Goal: Find specific page/section: Find specific page/section

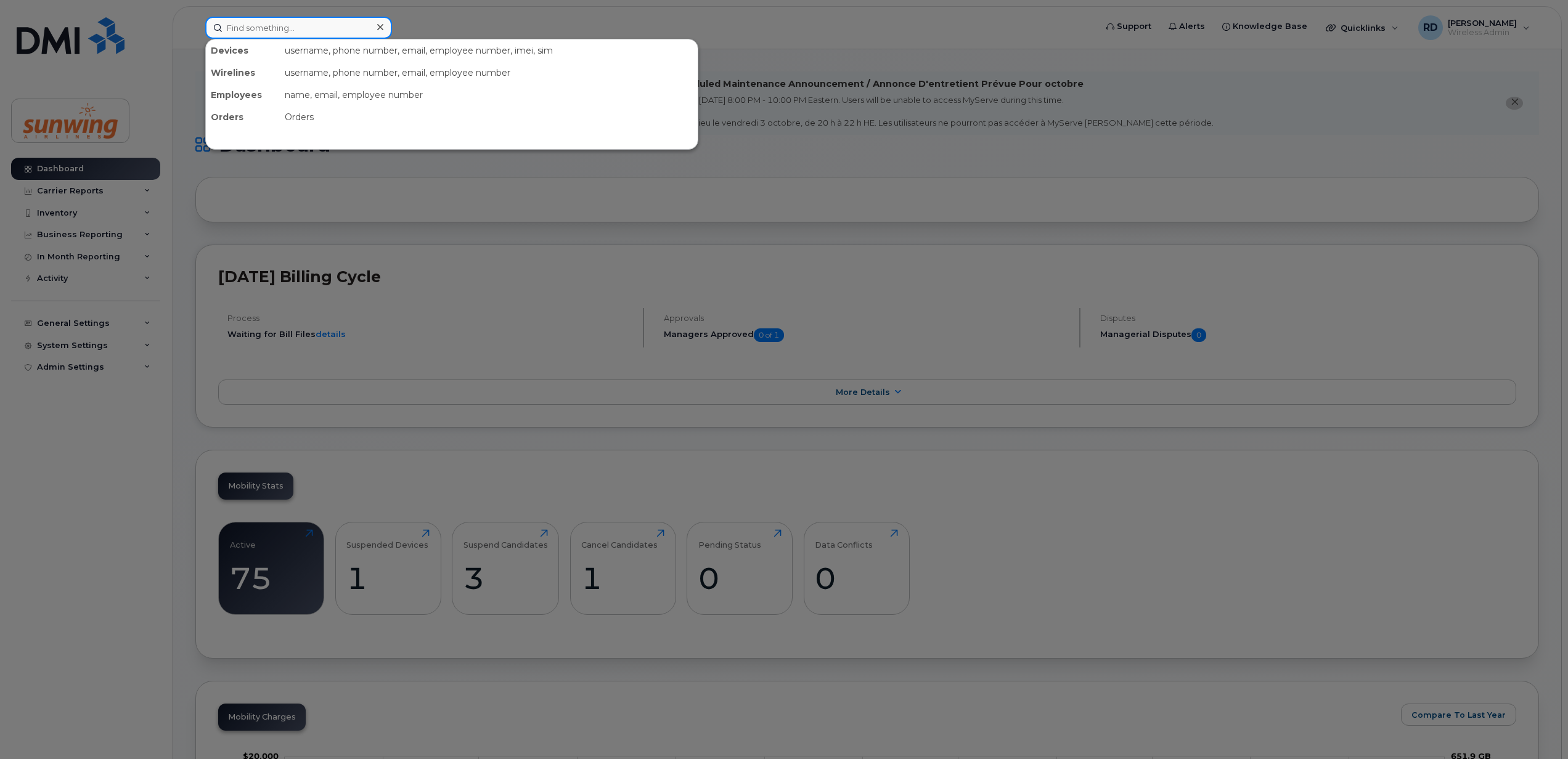
click at [309, 25] on input at bounding box center [298, 28] width 187 height 22
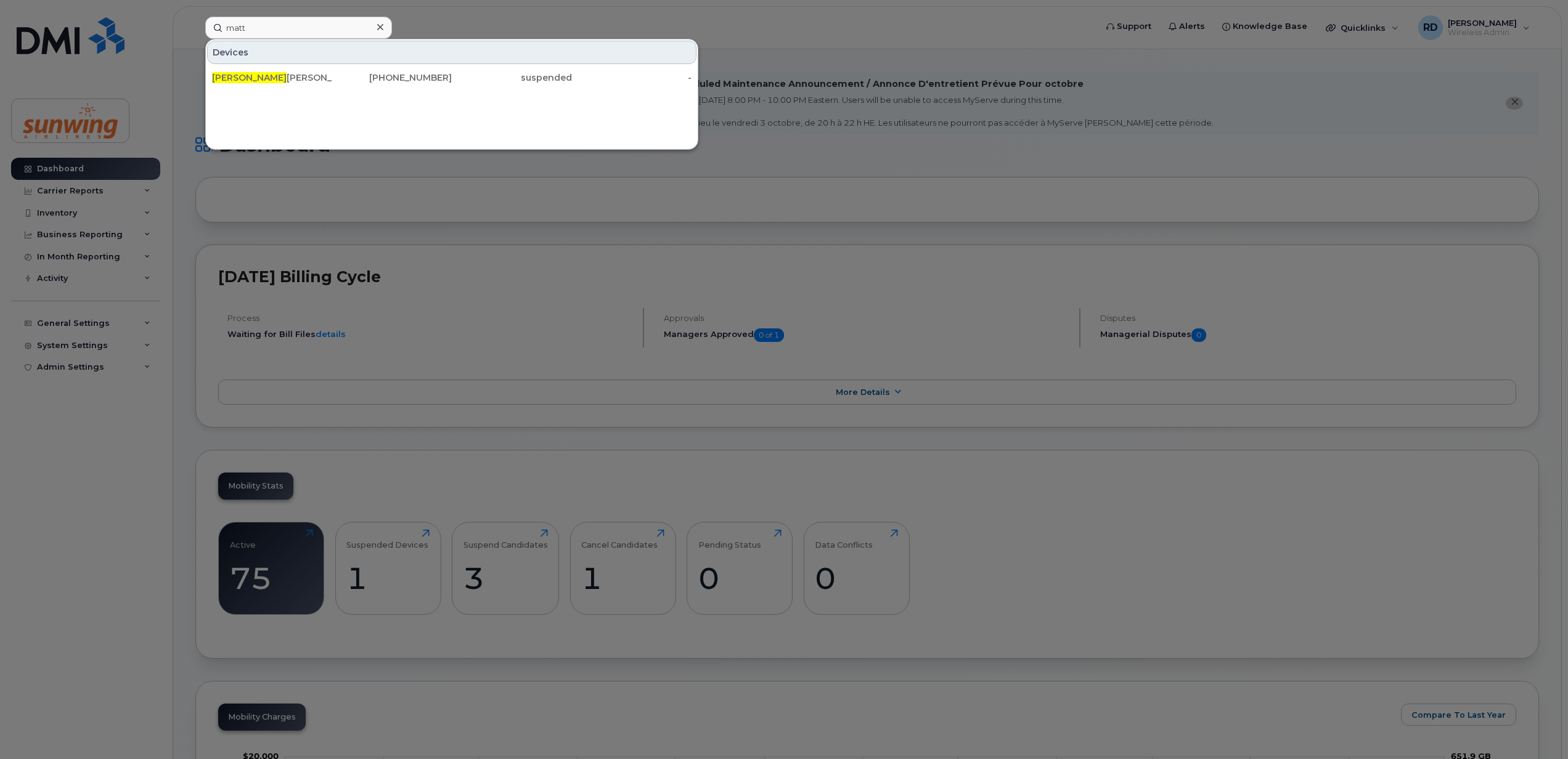
click at [200, 95] on div at bounding box center [784, 379] width 1568 height 759
click at [289, 27] on input "matt" at bounding box center [298, 28] width 187 height 22
click at [287, 27] on input "matt" at bounding box center [298, 28] width 187 height 22
type input "m"
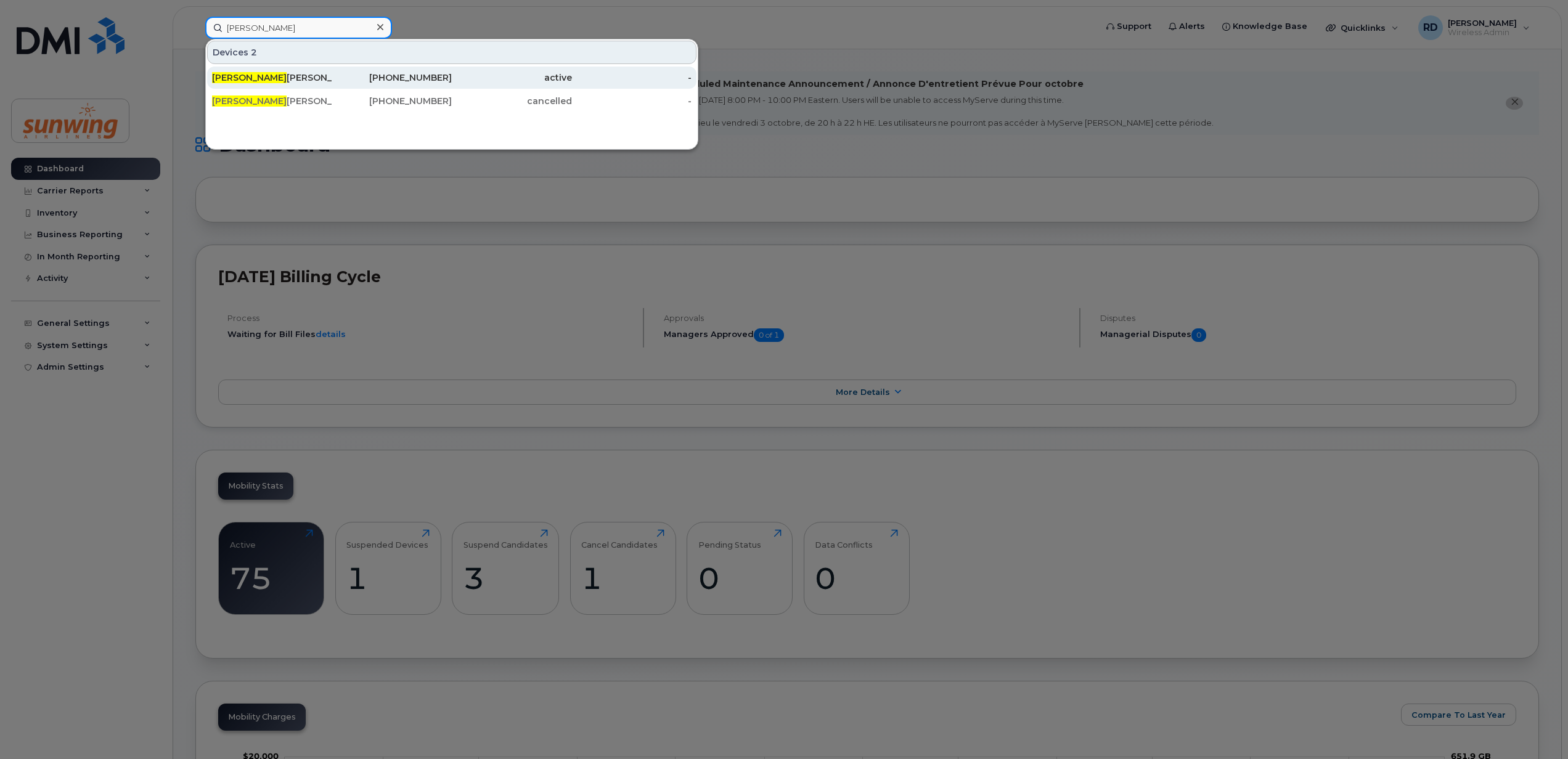
type input "keith"
click at [570, 77] on div "active" at bounding box center [511, 78] width 120 height 12
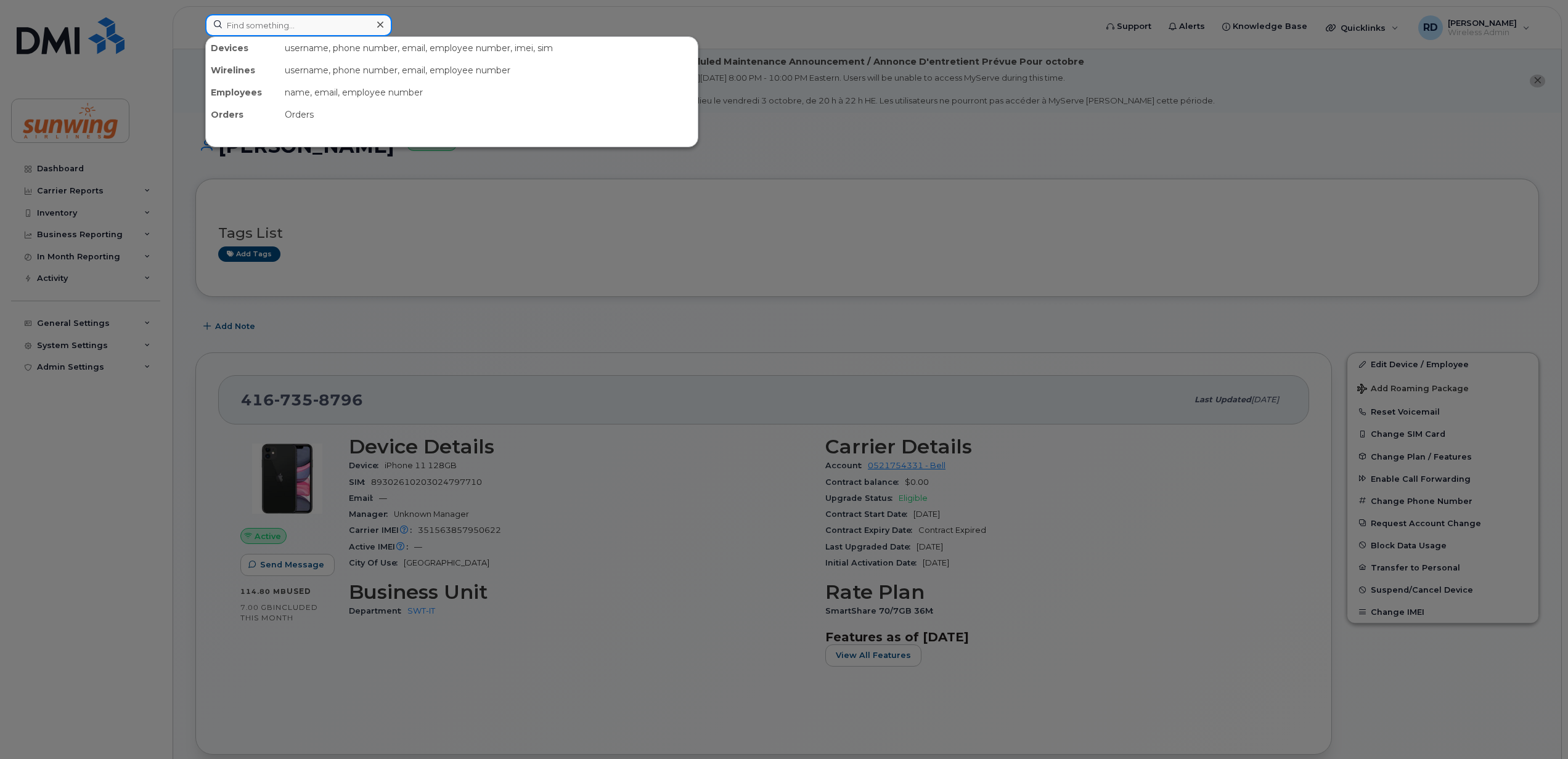
click at [272, 29] on input at bounding box center [298, 25] width 187 height 22
type input "matt"
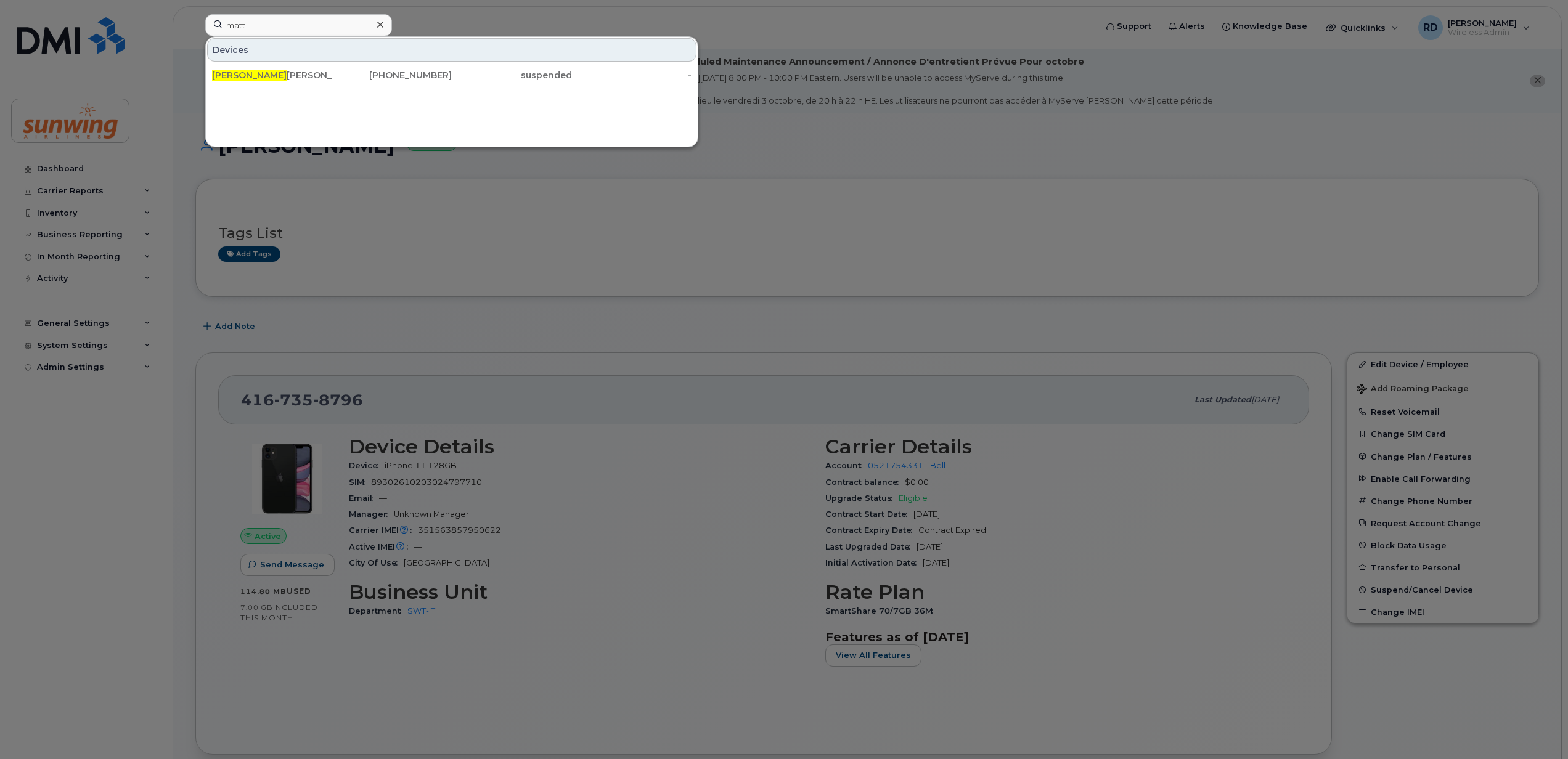
click at [220, 101] on div "Devices Matt Clarke 416-859-6639 suspended -" at bounding box center [452, 91] width 493 height 111
click at [234, 74] on div "Matt Clarke" at bounding box center [272, 75] width 120 height 12
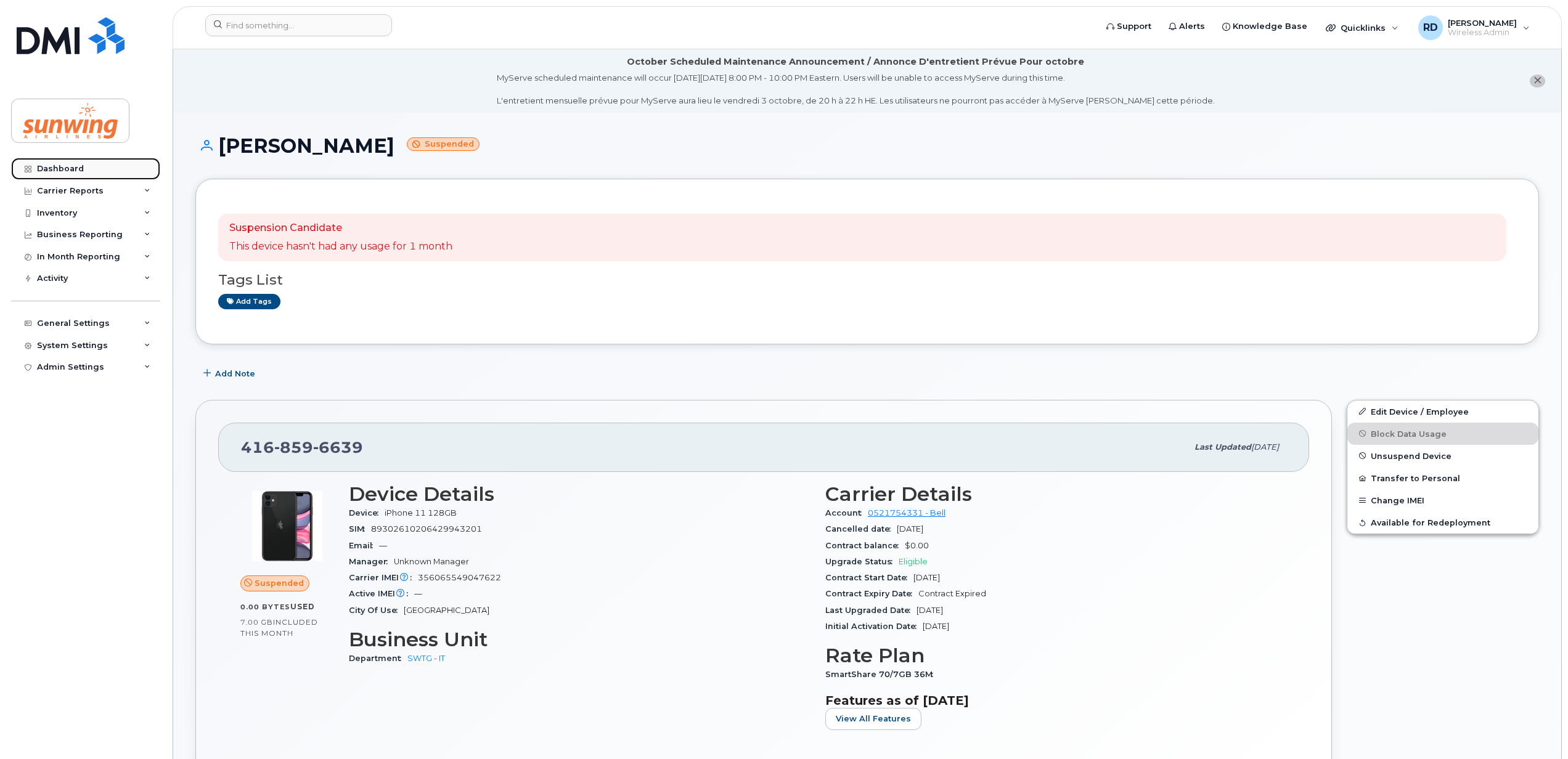
click at [74, 171] on div "Dashboard" at bounding box center [60, 168] width 47 height 9
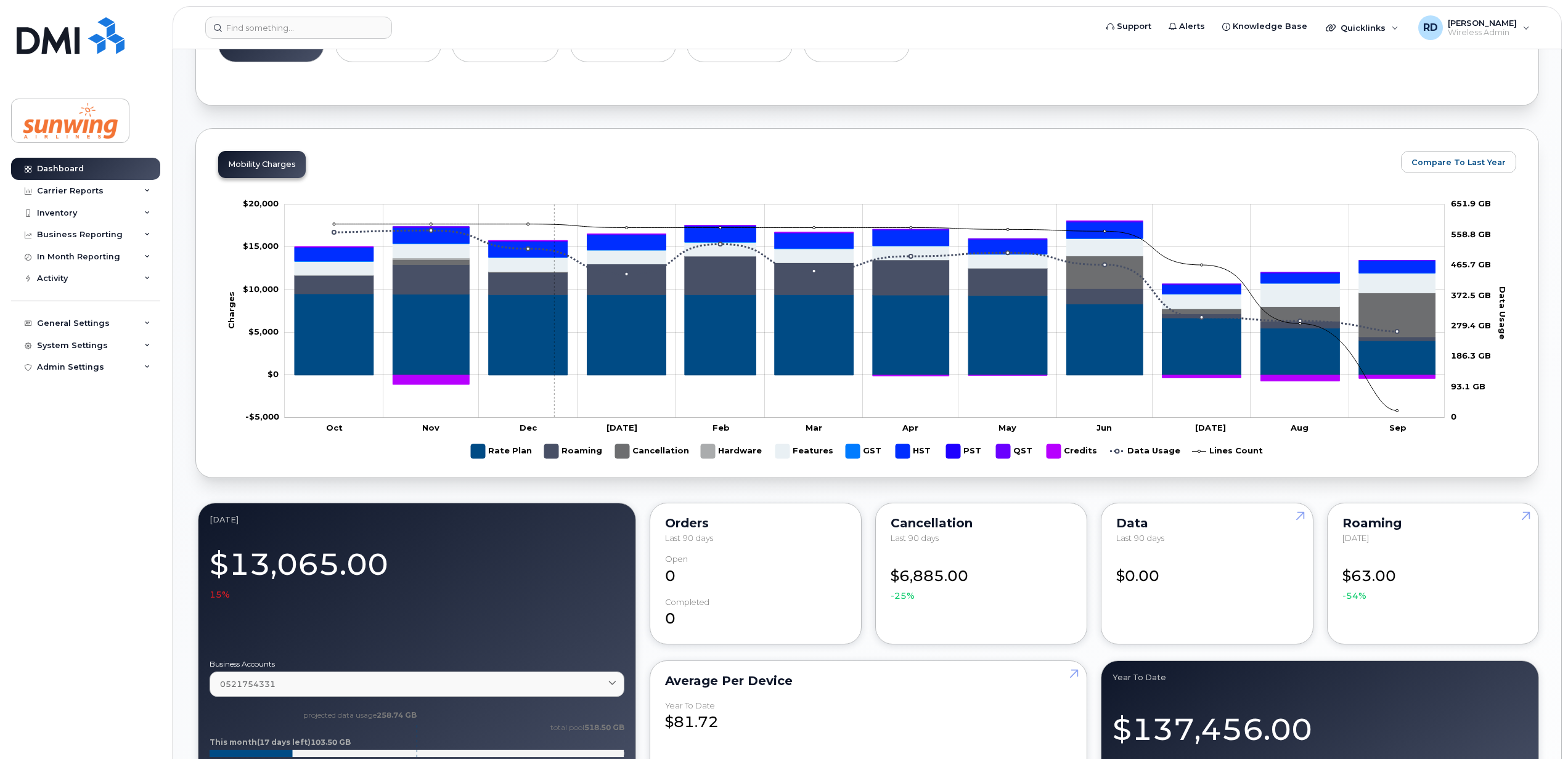
scroll to position [656, 0]
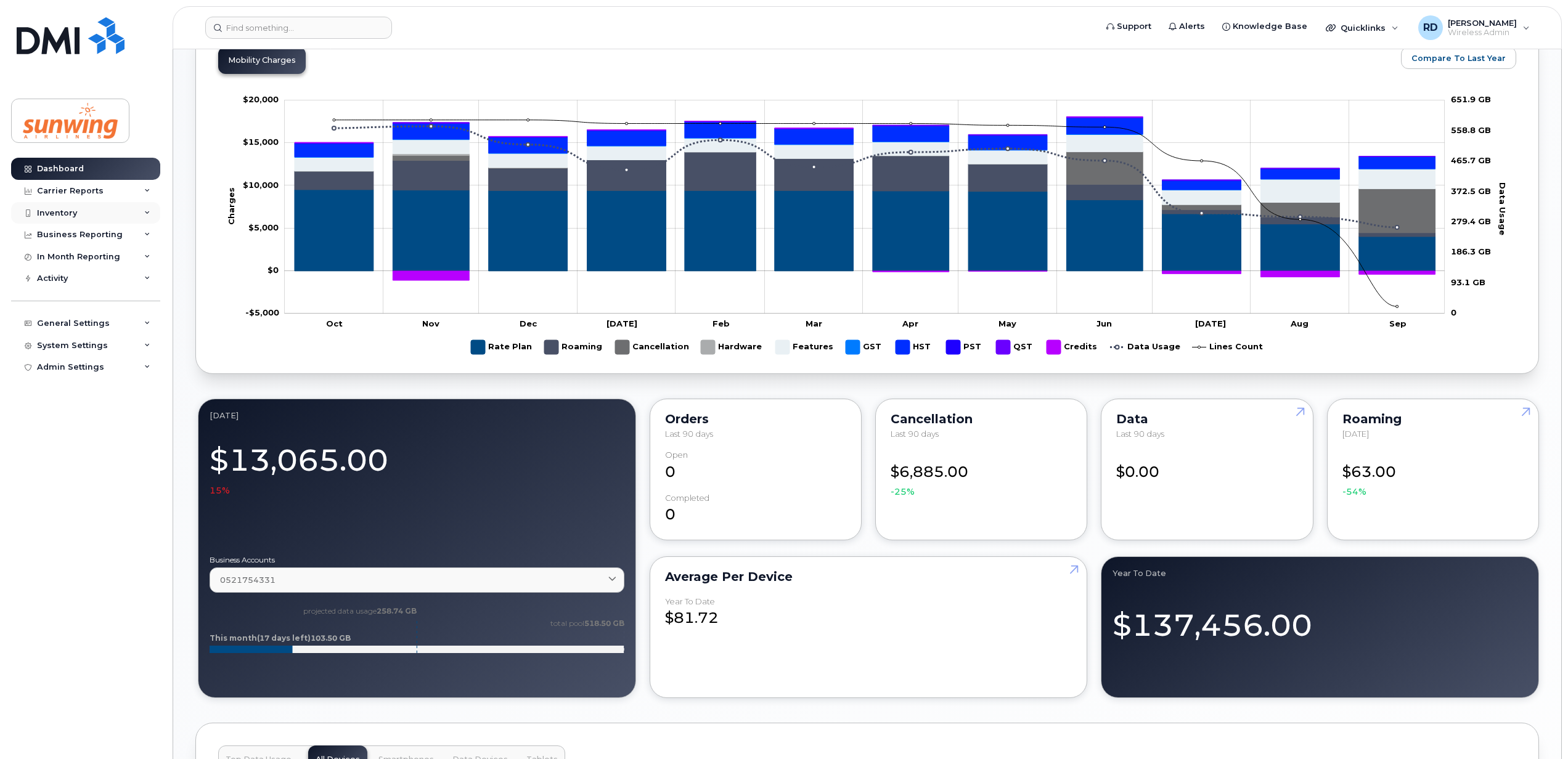
click at [79, 209] on div "Inventory" at bounding box center [85, 214] width 149 height 22
click at [87, 237] on div "Mobility Devices" at bounding box center [77, 235] width 70 height 11
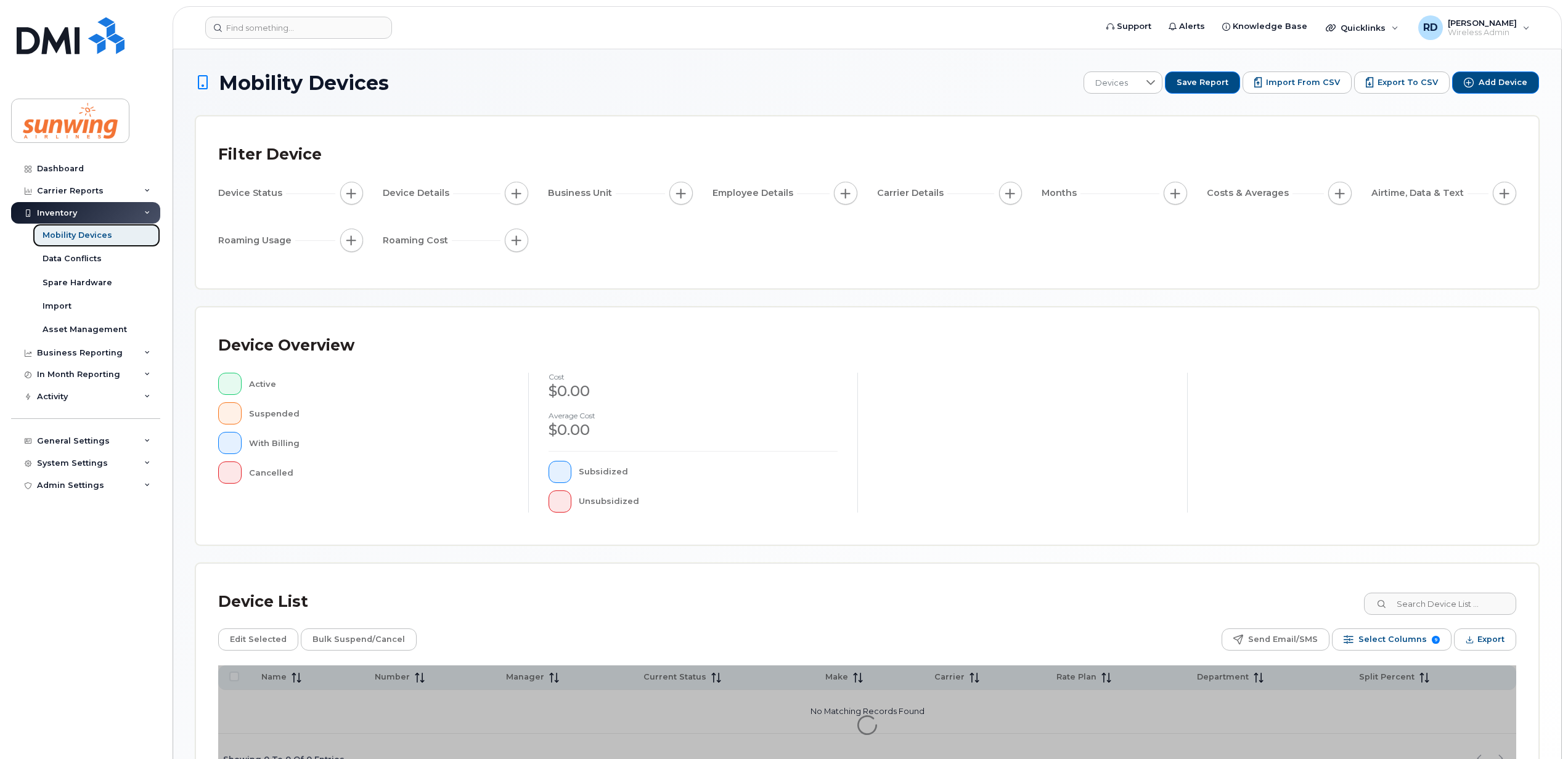
scroll to position [90, 0]
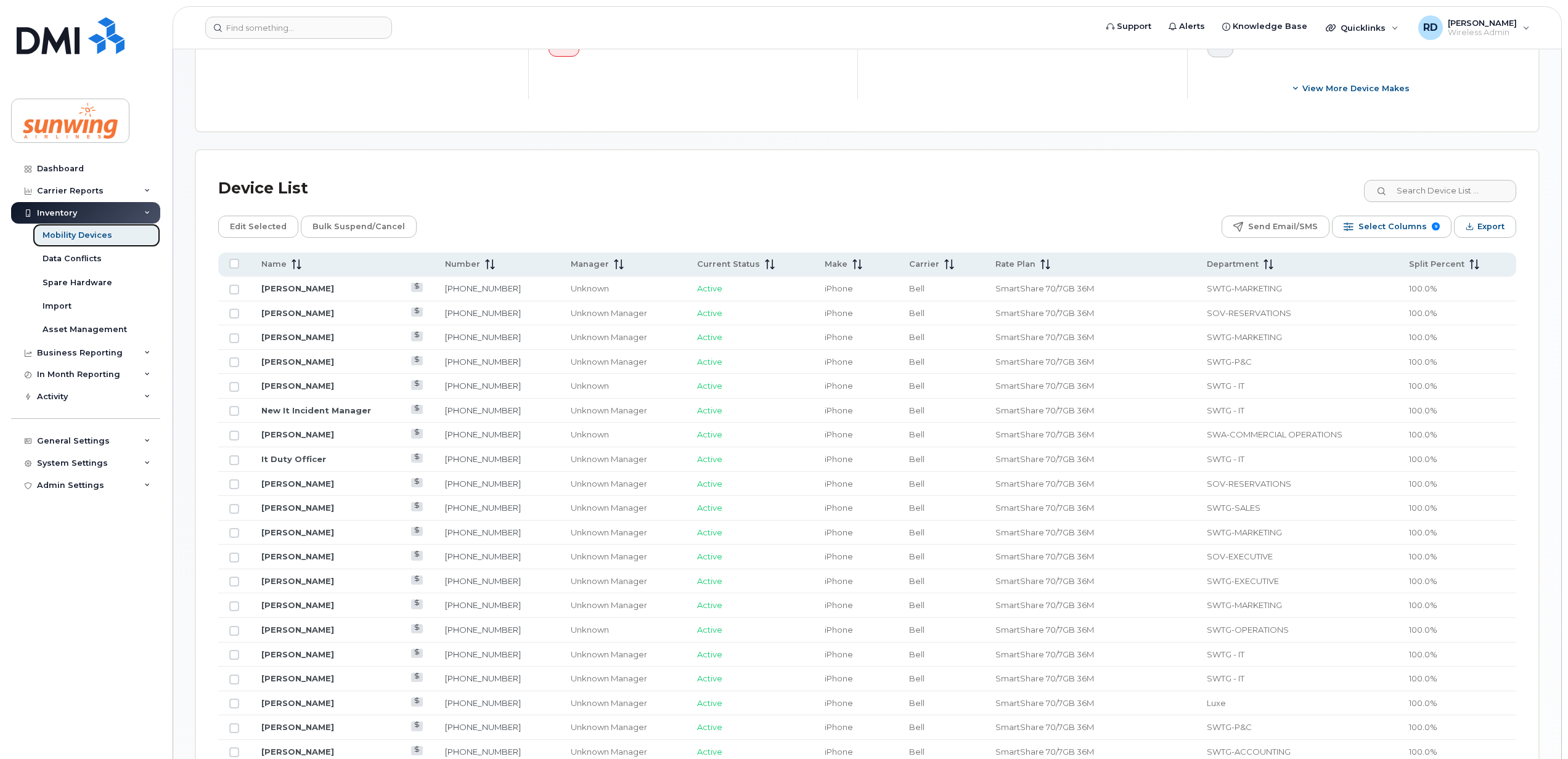
scroll to position [501, 0]
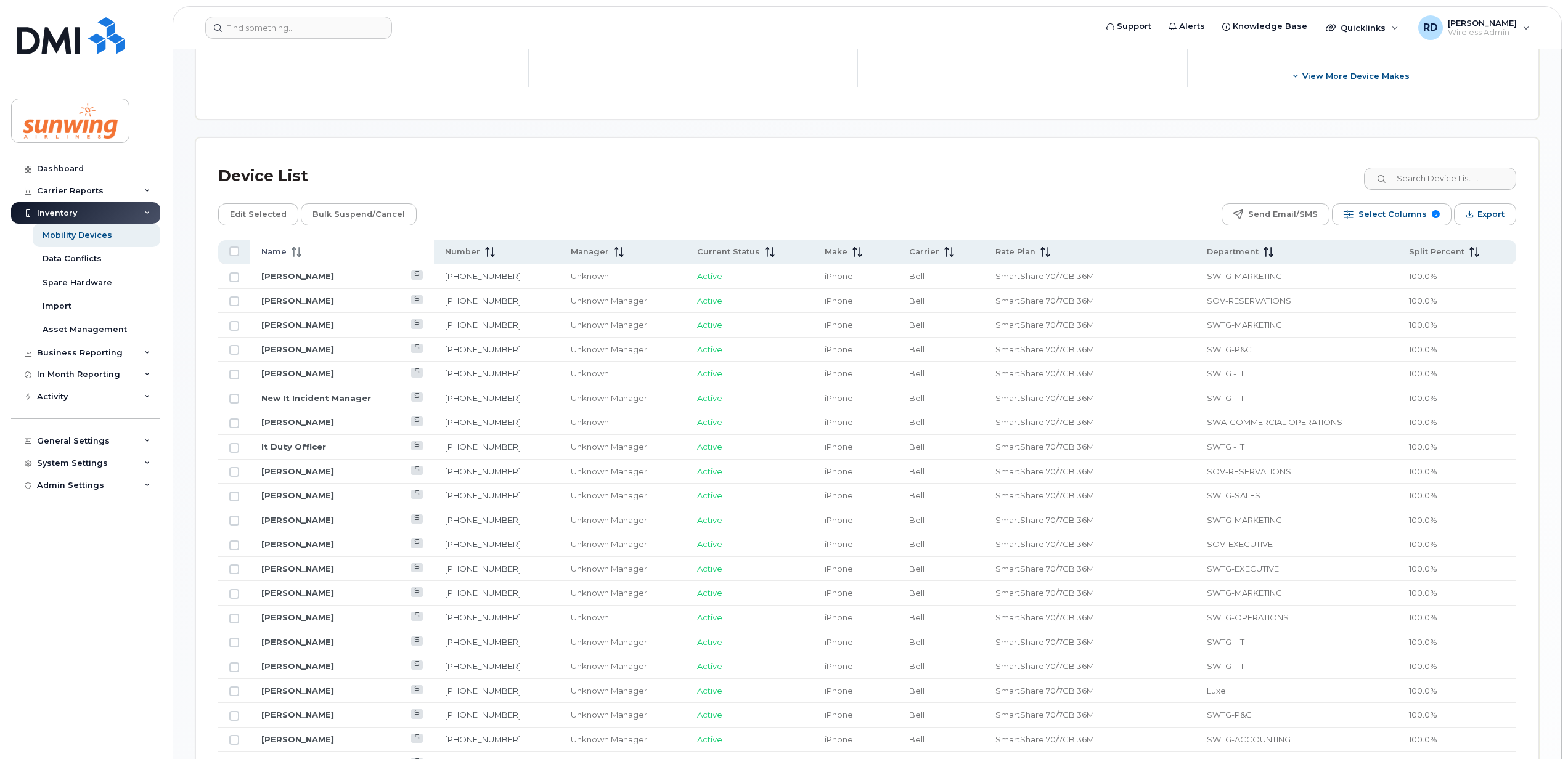
click at [294, 252] on icon at bounding box center [296, 252] width 9 height 9
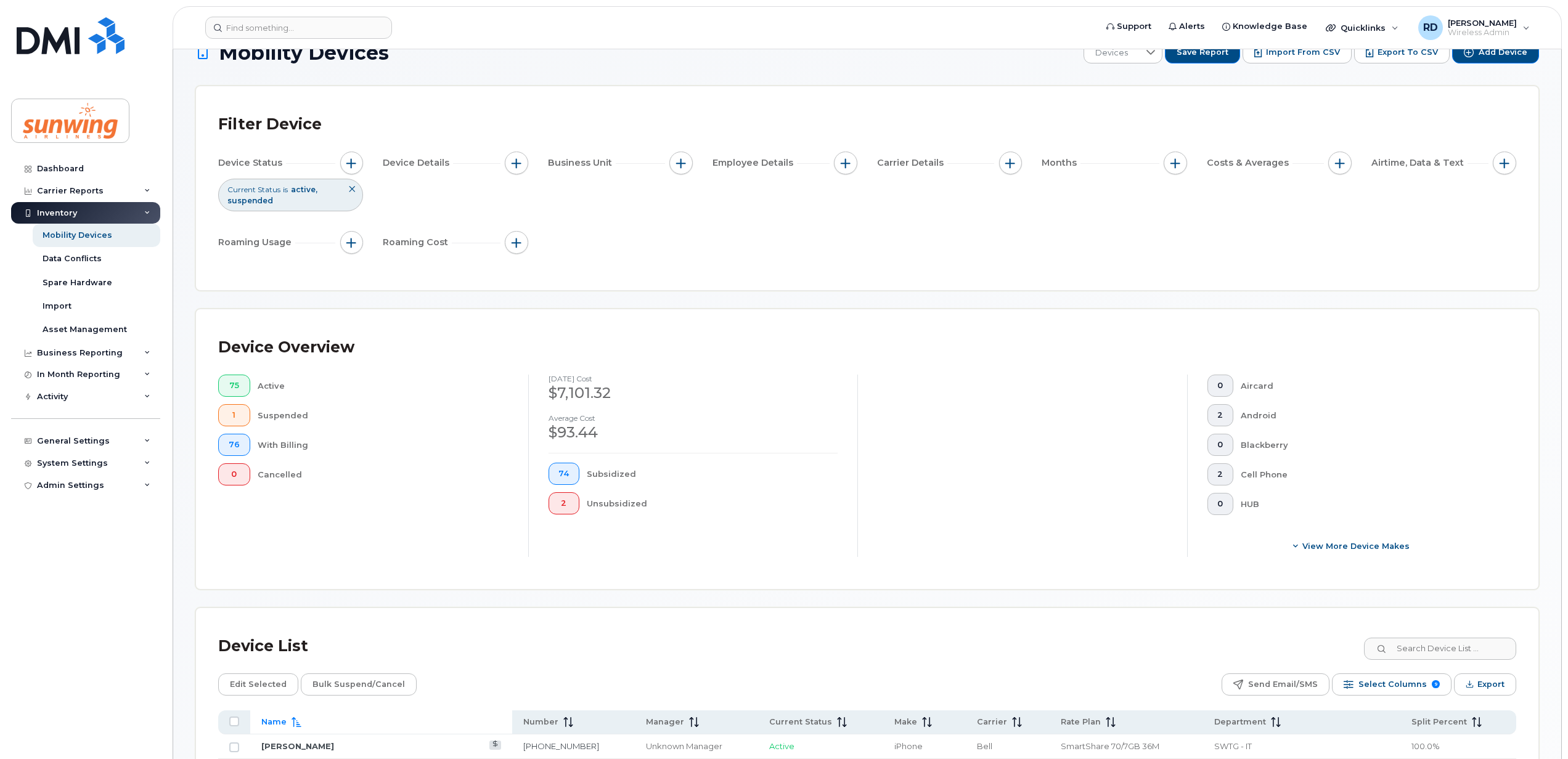
scroll to position [0, 0]
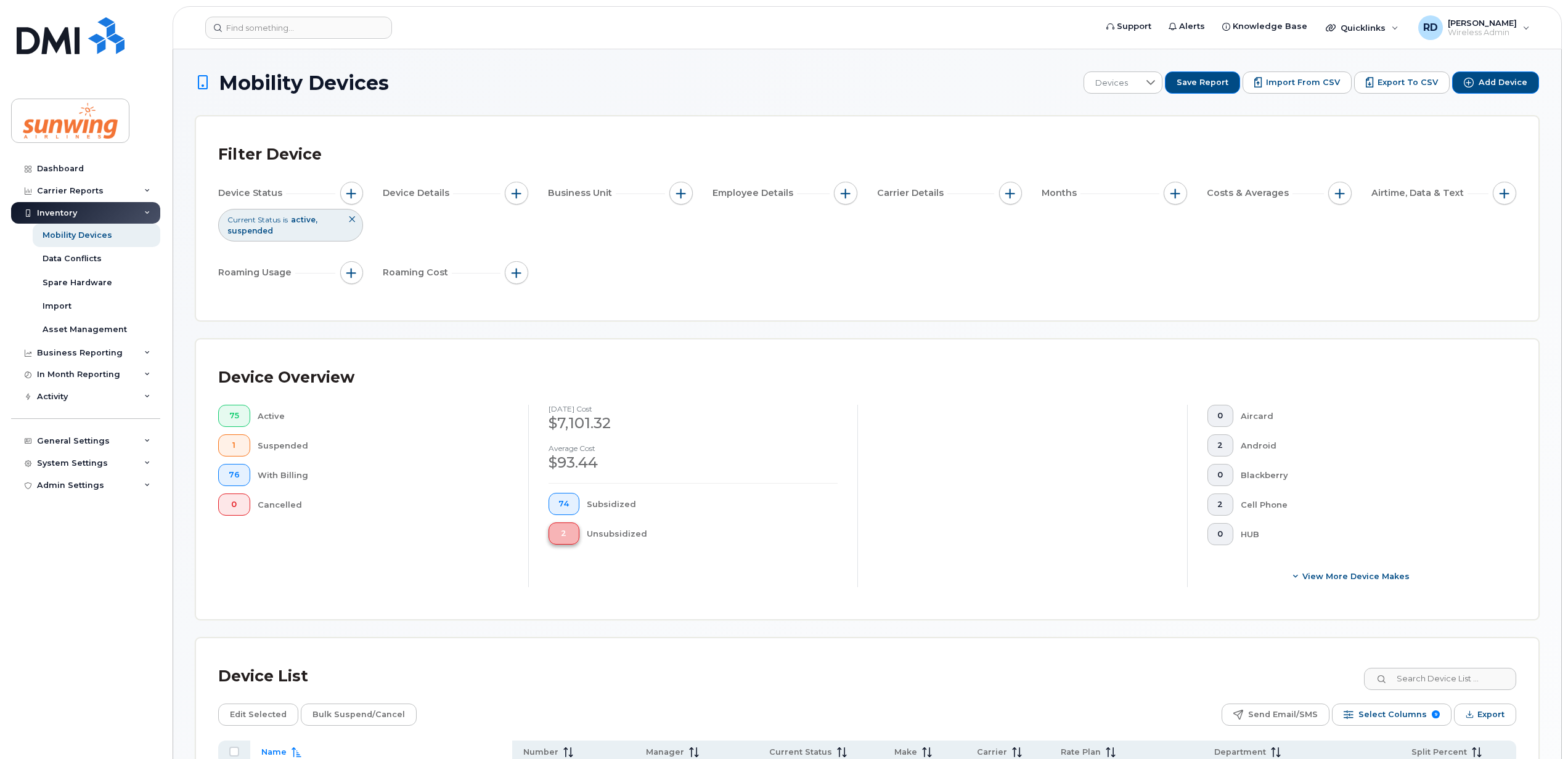
click at [574, 535] on button "2" at bounding box center [564, 533] width 31 height 22
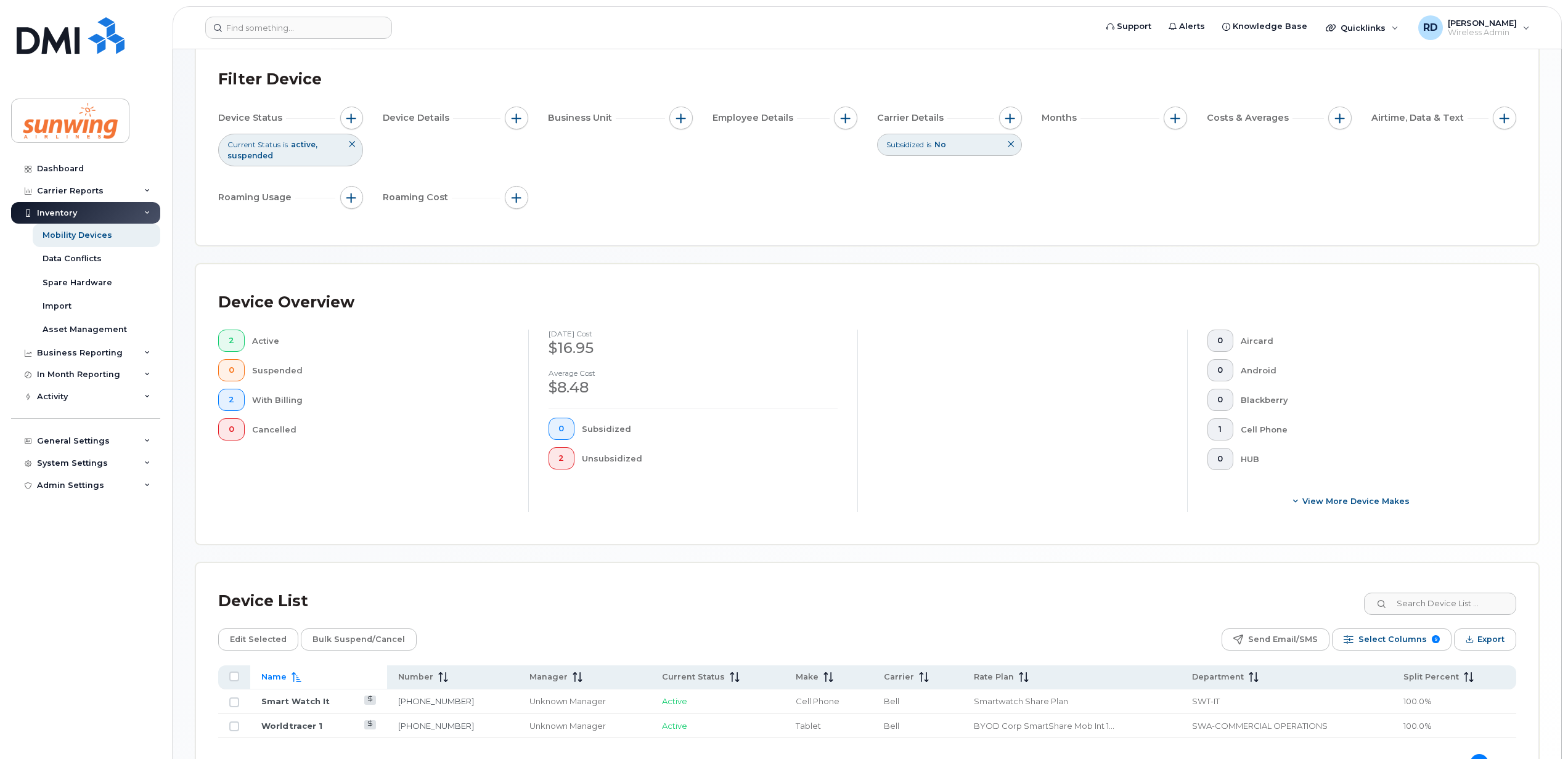
scroll to position [170, 0]
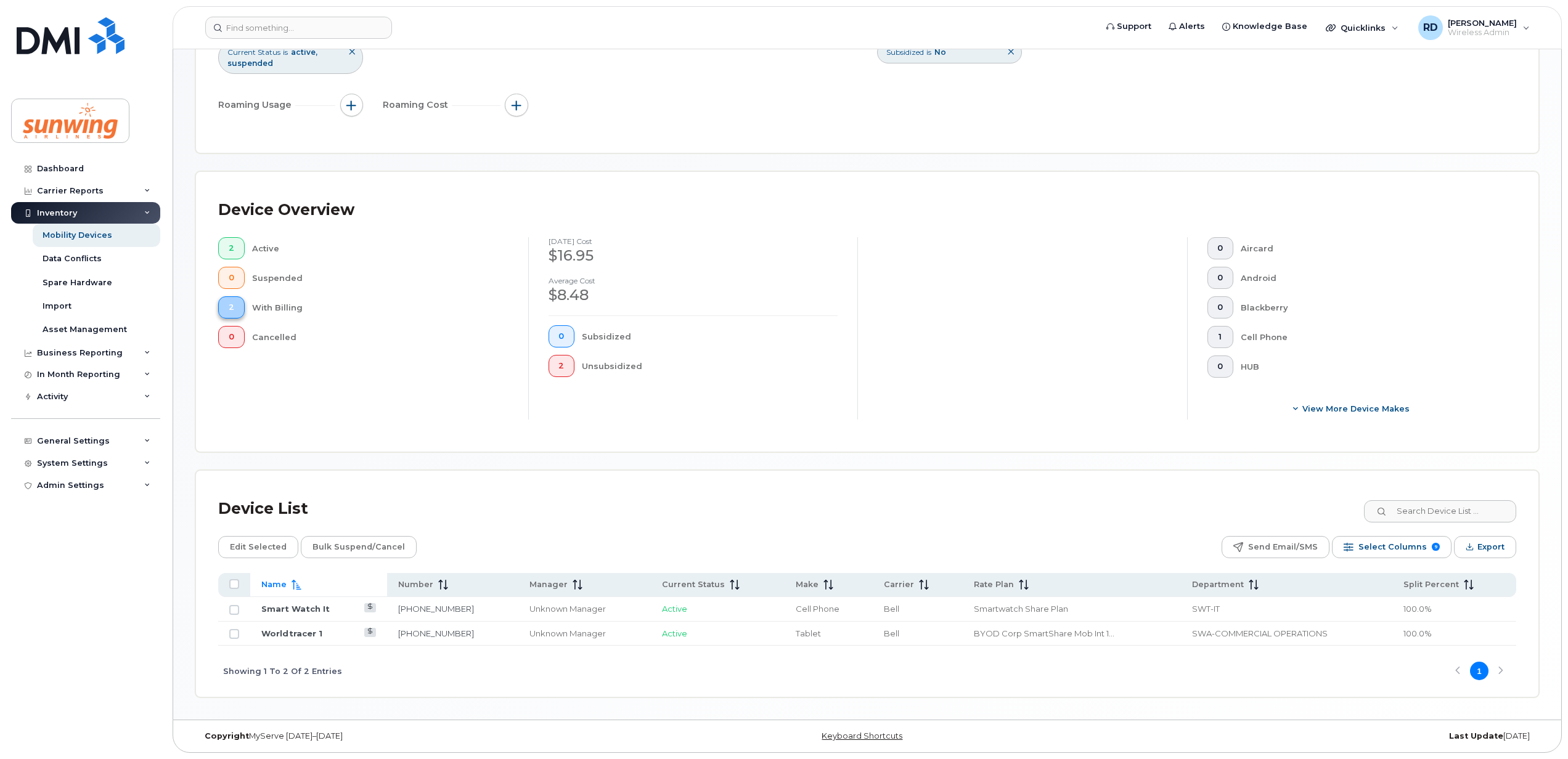
click at [233, 304] on span "2" at bounding box center [231, 307] width 5 height 9
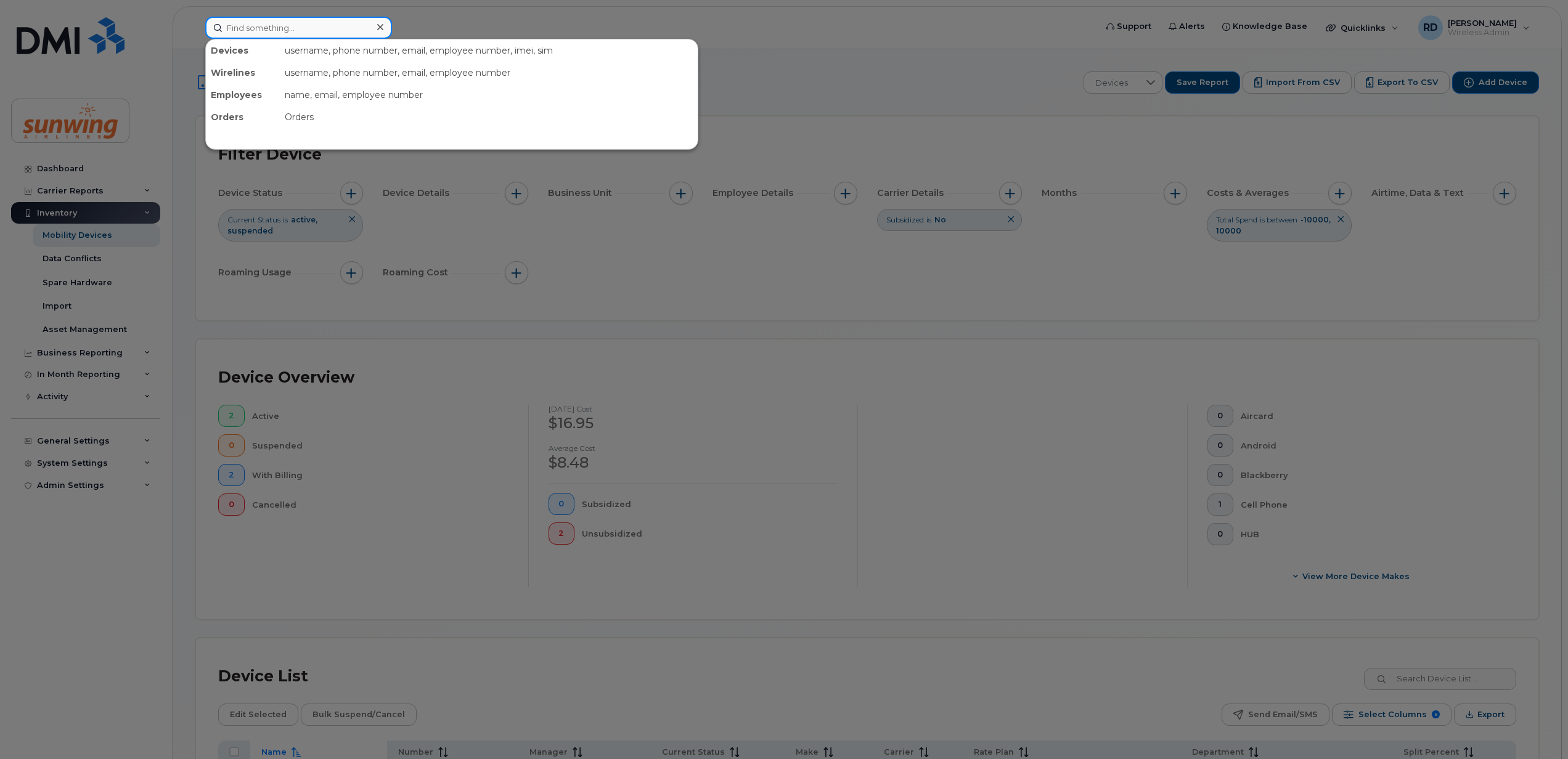
click at [277, 31] on input at bounding box center [298, 28] width 187 height 22
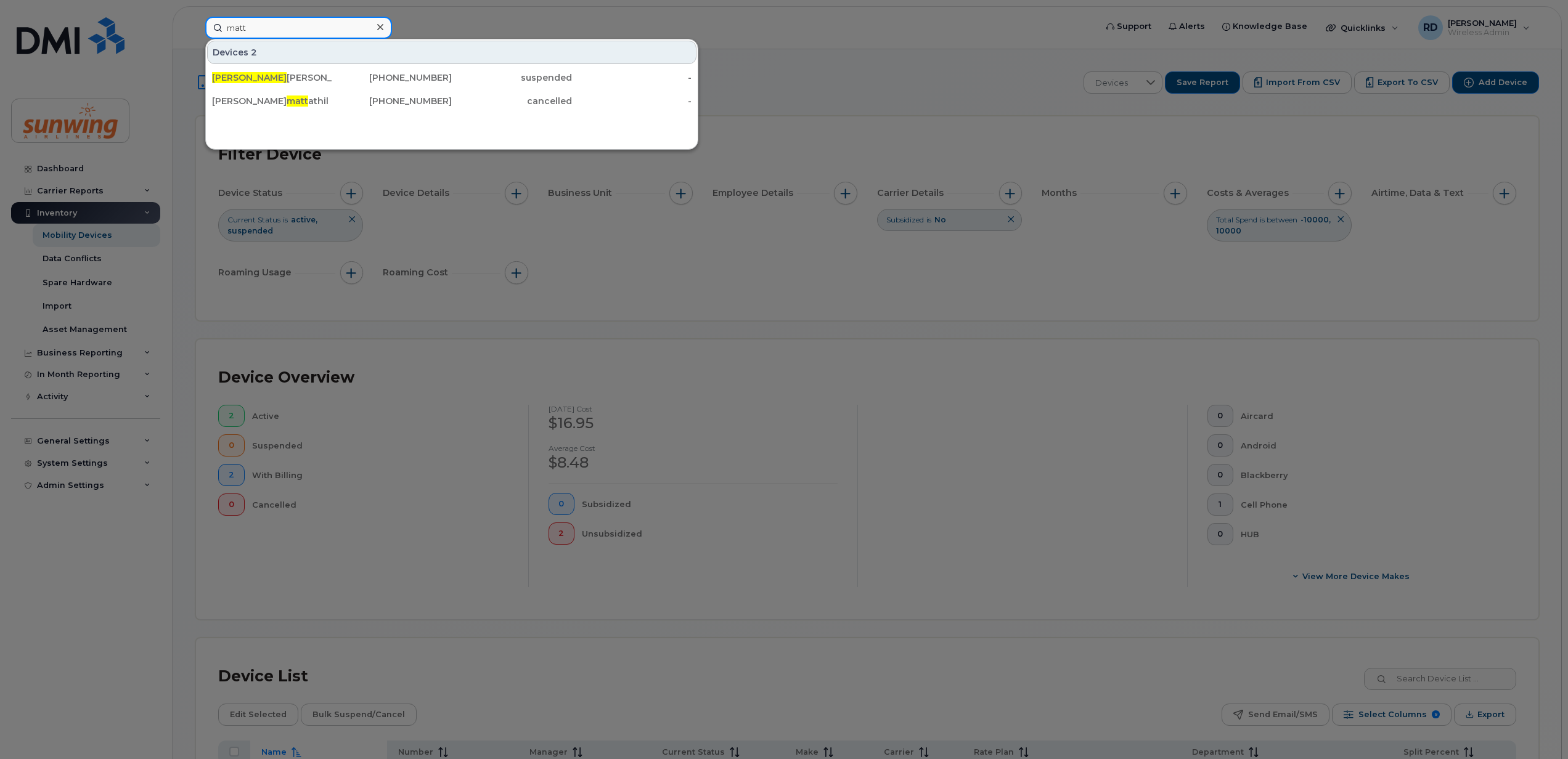
type input "matt"
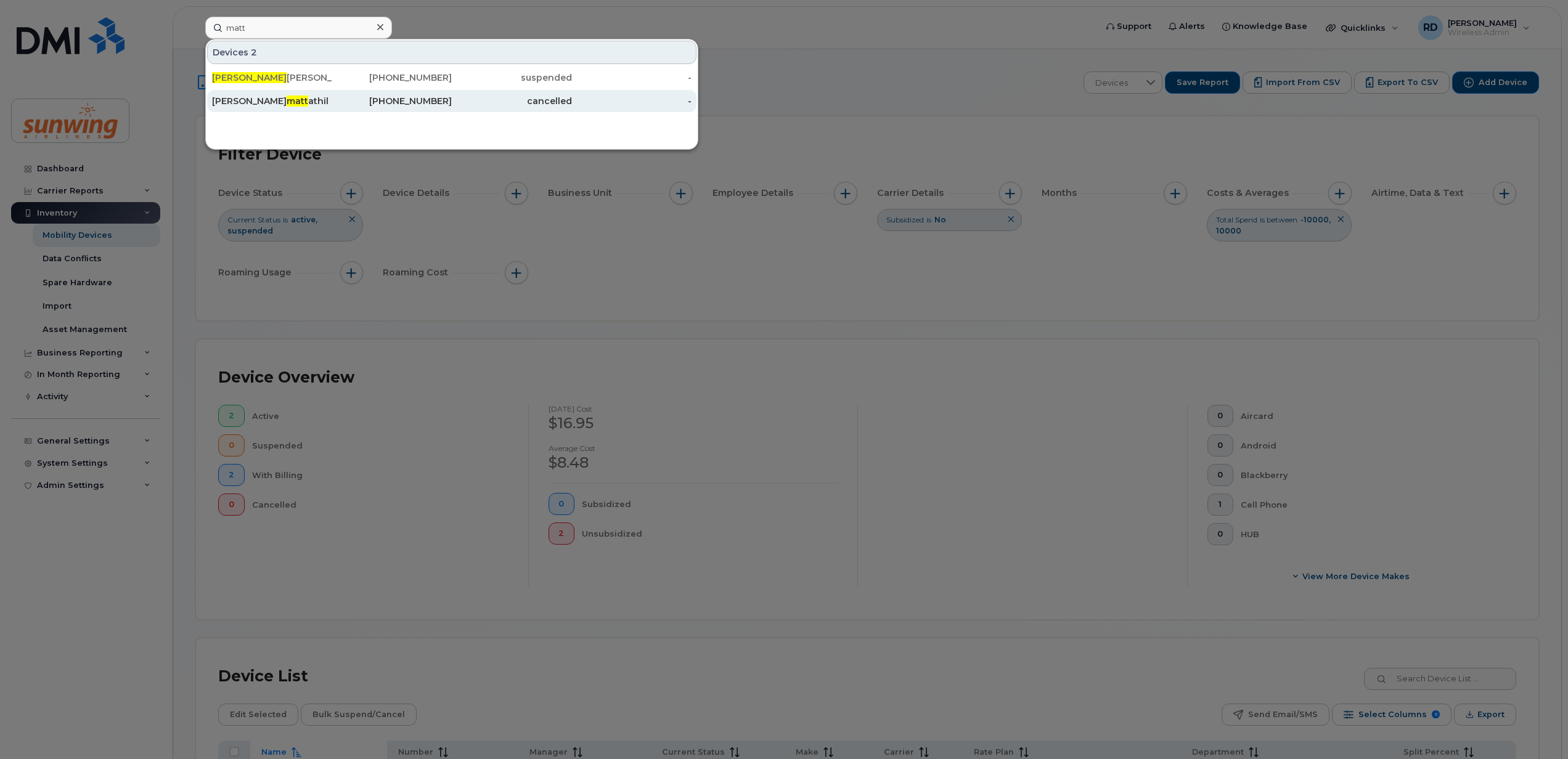
click at [679, 97] on div "-" at bounding box center [632, 101] width 120 height 12
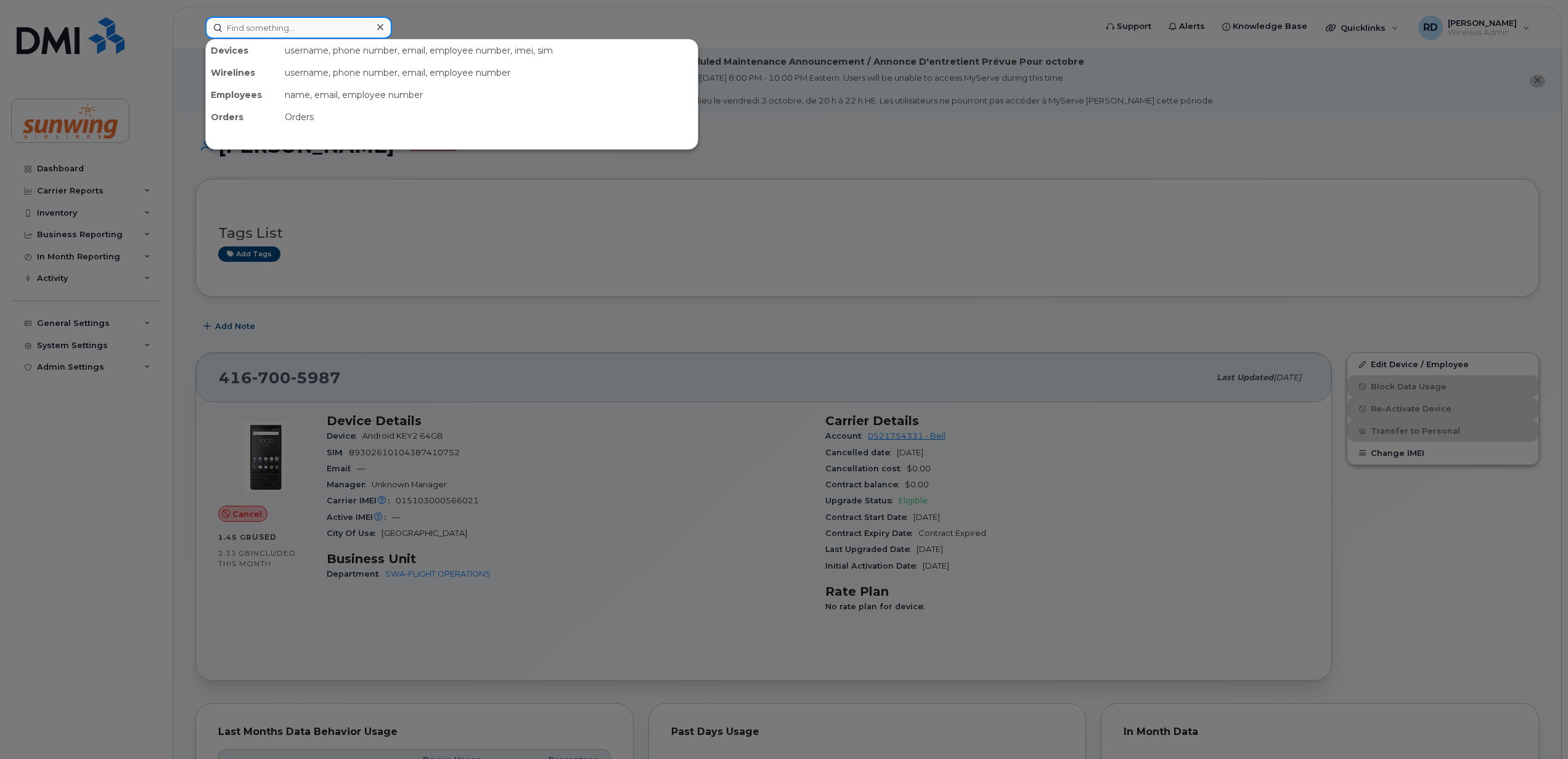
click at [250, 28] on input at bounding box center [298, 28] width 187 height 22
type input "matt"
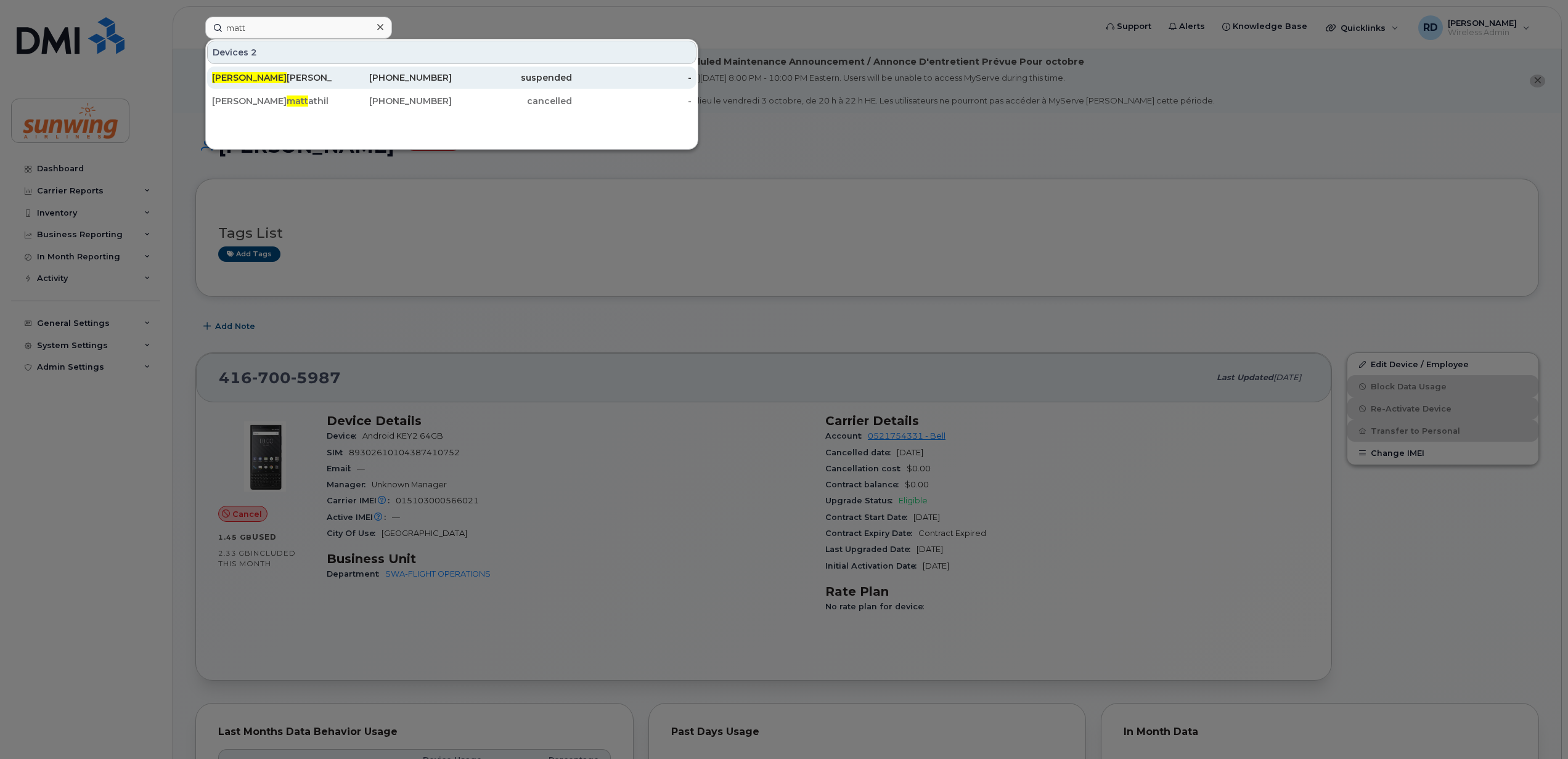
click at [246, 74] on div "Matt Clarke" at bounding box center [272, 78] width 120 height 12
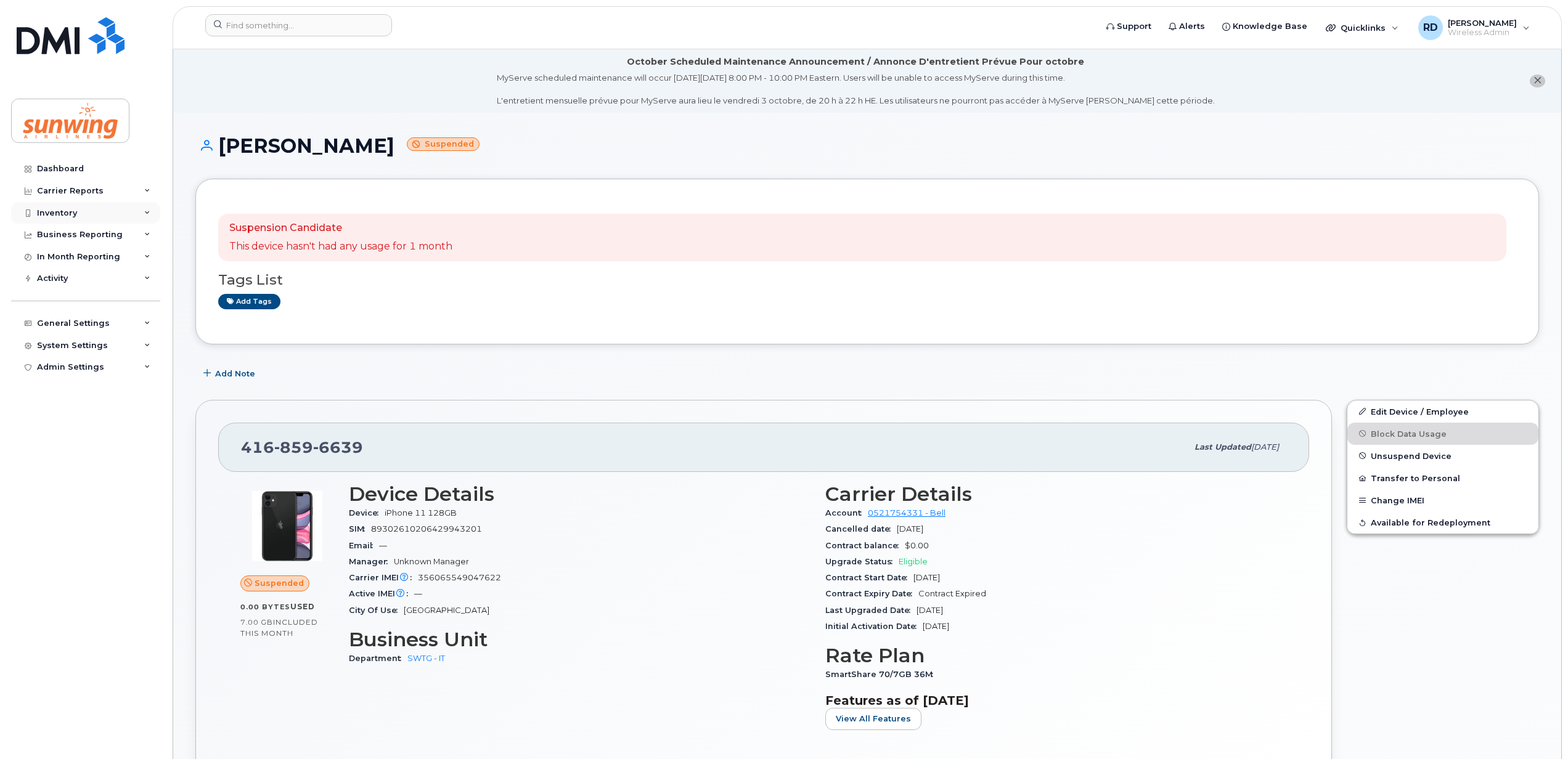
click at [94, 213] on div "Inventory" at bounding box center [85, 214] width 149 height 22
click at [95, 235] on div "Mobility Devices" at bounding box center [77, 235] width 70 height 11
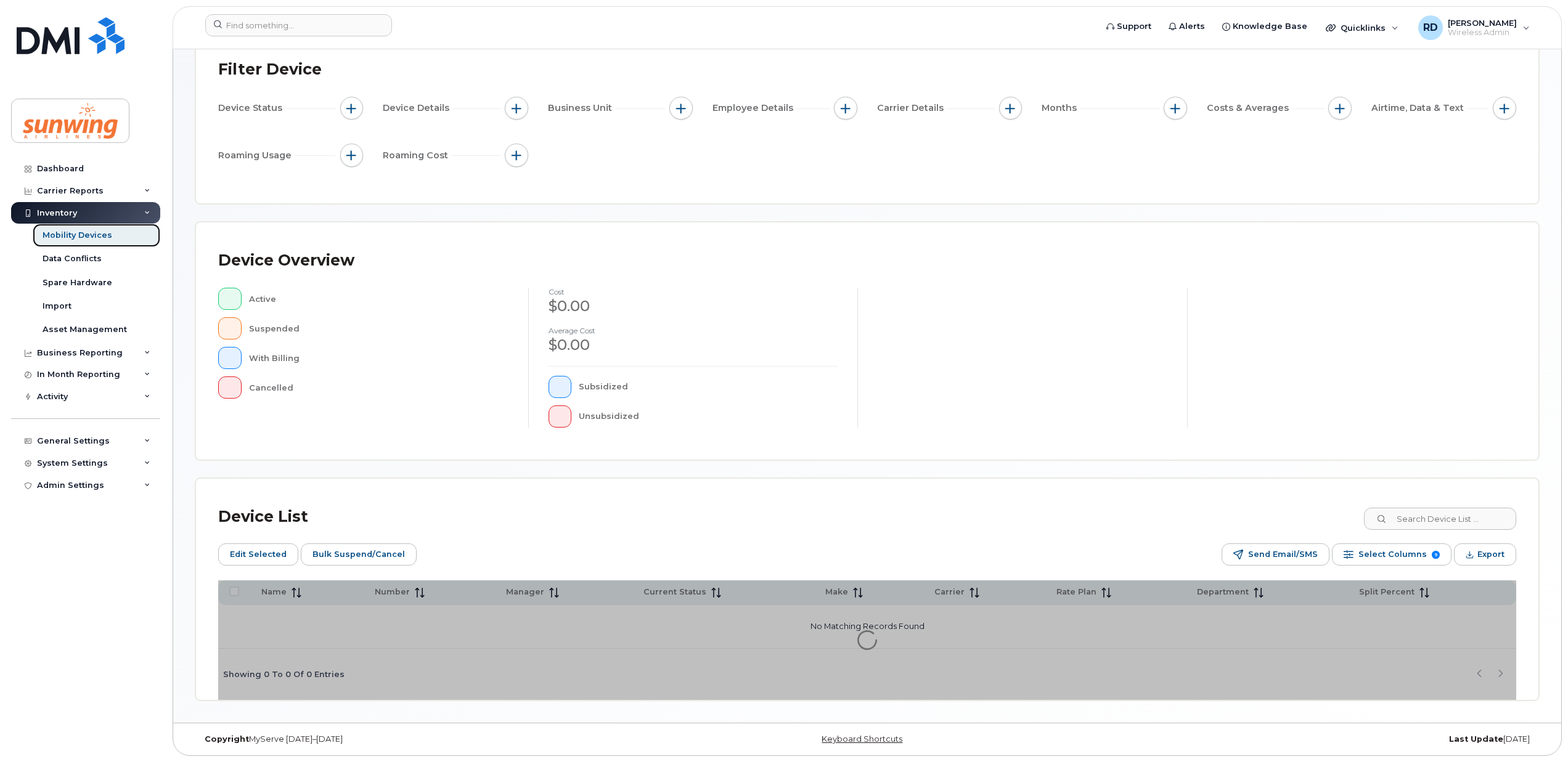
scroll to position [111, 0]
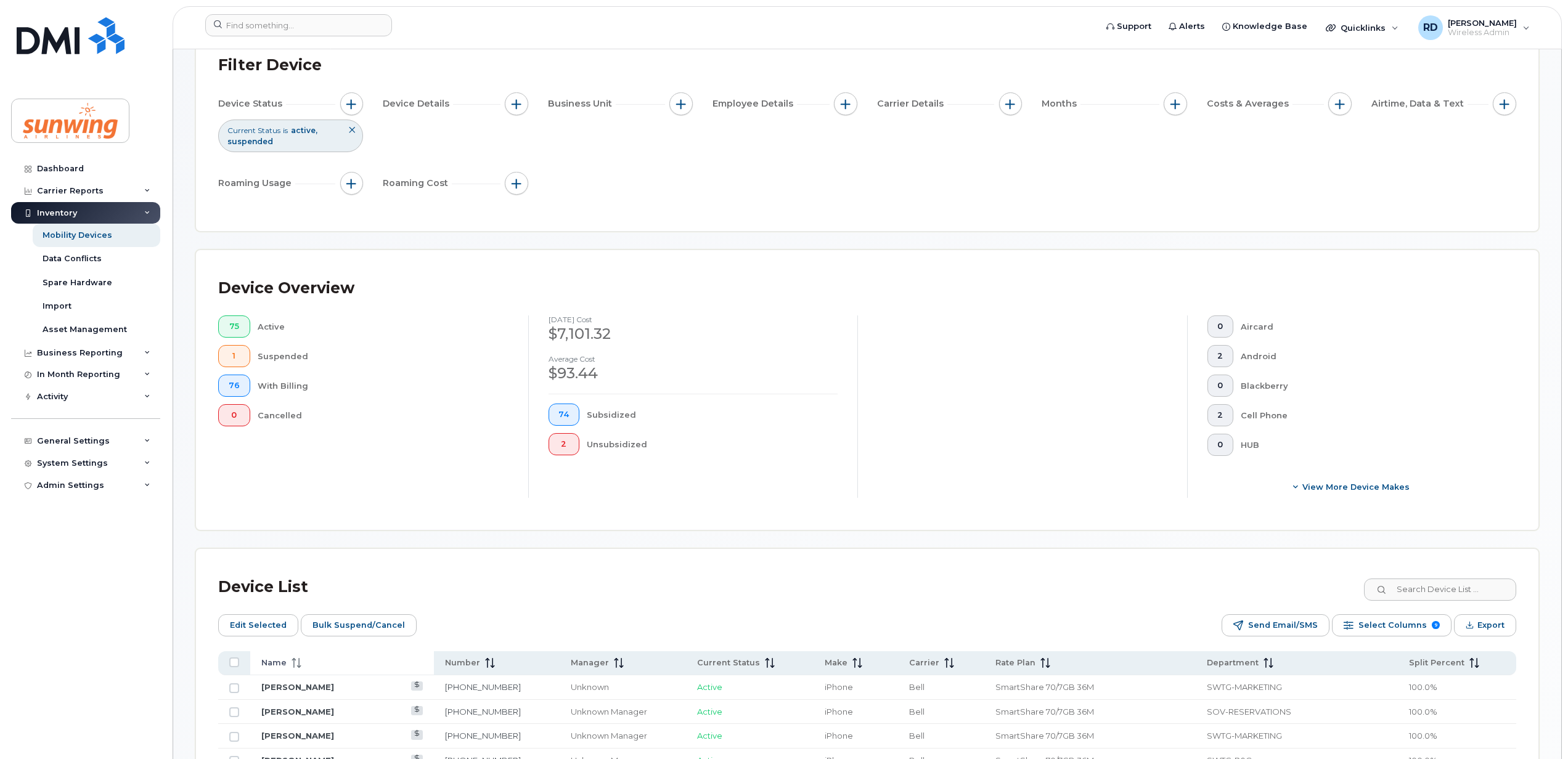
click at [272, 663] on span "Name" at bounding box center [273, 663] width 25 height 11
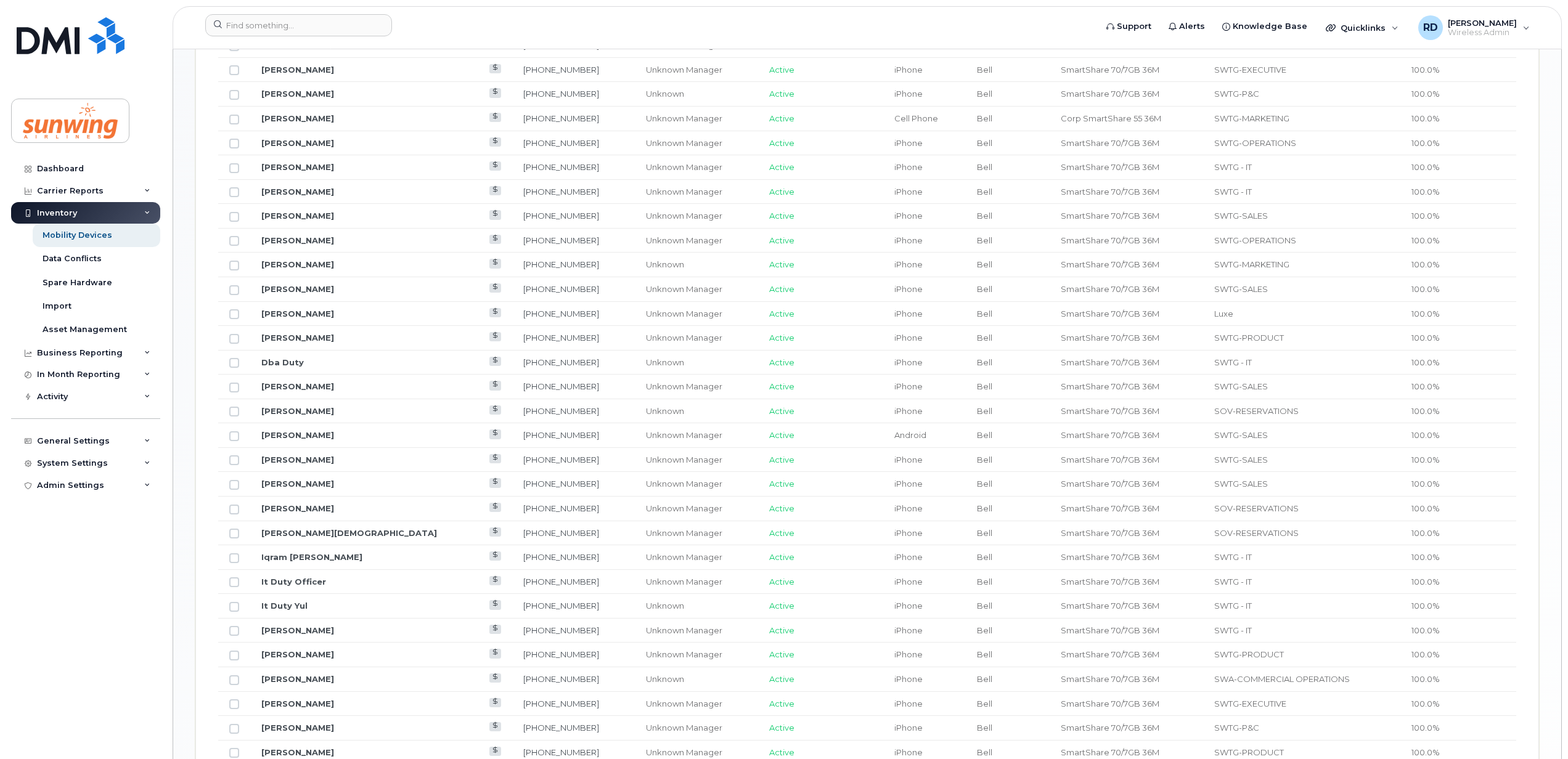
scroll to position [933, 0]
